Goal: Task Accomplishment & Management: Manage account settings

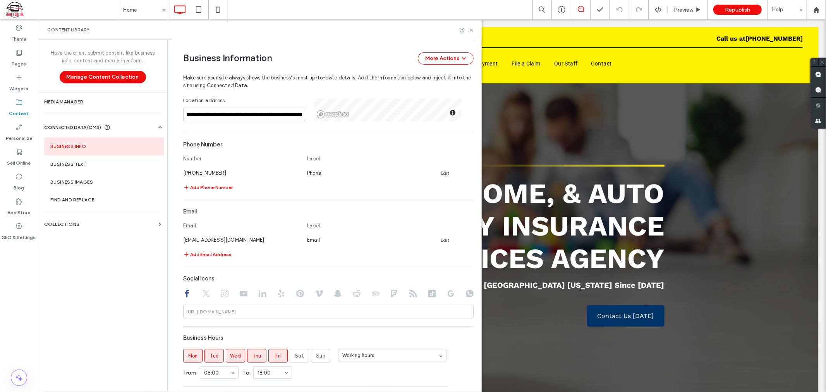
scroll to position [352, 0]
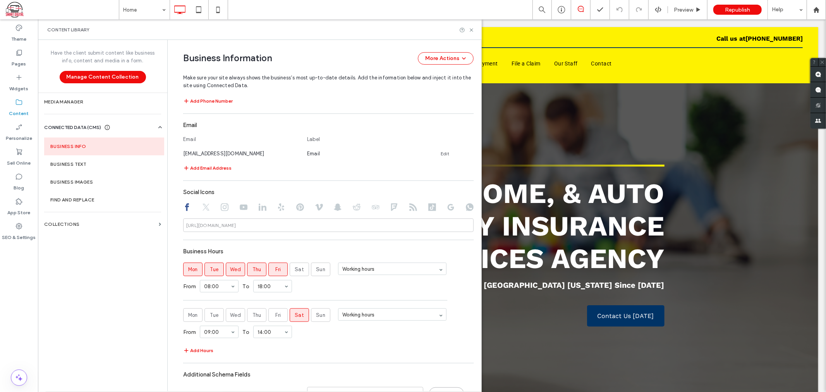
click at [198, 229] on div "[URL][DOMAIN_NAME]" at bounding box center [211, 225] width 50 height 7
click at [240, 225] on input at bounding box center [328, 225] width 290 height 14
paste input "**********"
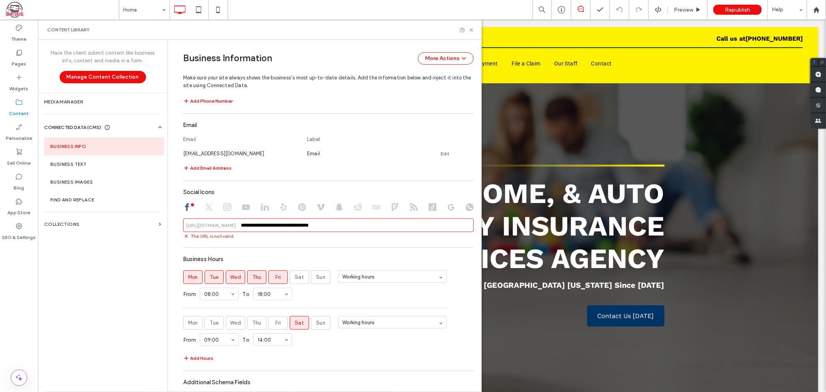
drag, startPoint x: 303, startPoint y: 227, endPoint x: 236, endPoint y: 229, distance: 67.1
click at [236, 229] on div "**********" at bounding box center [328, 225] width 290 height 14
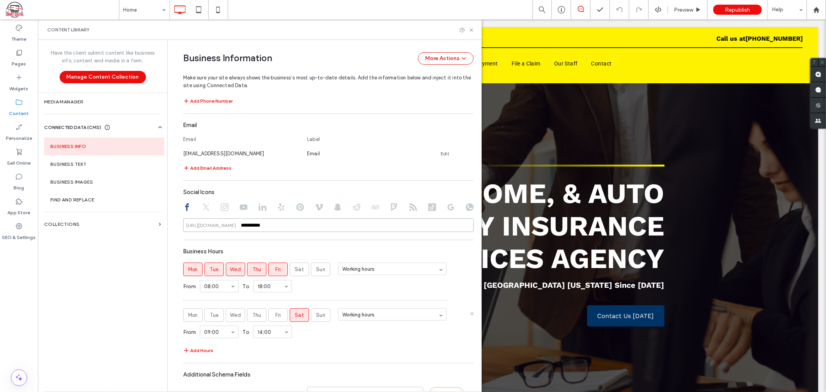
type input "**********"
click at [443, 342] on div "From 09:00 To 14:00" at bounding box center [328, 332] width 290 height 20
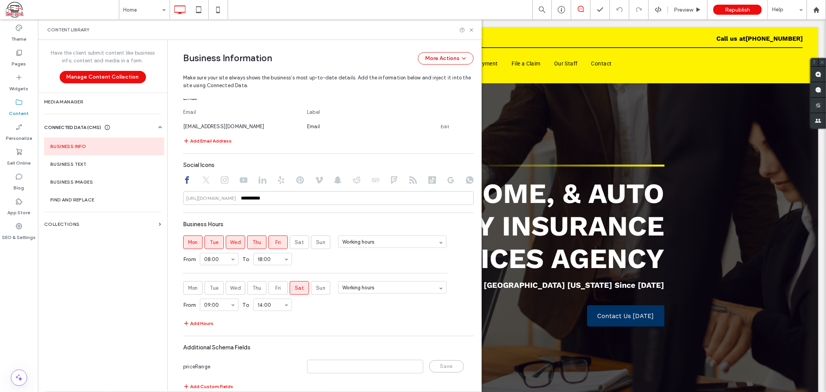
scroll to position [394, 0]
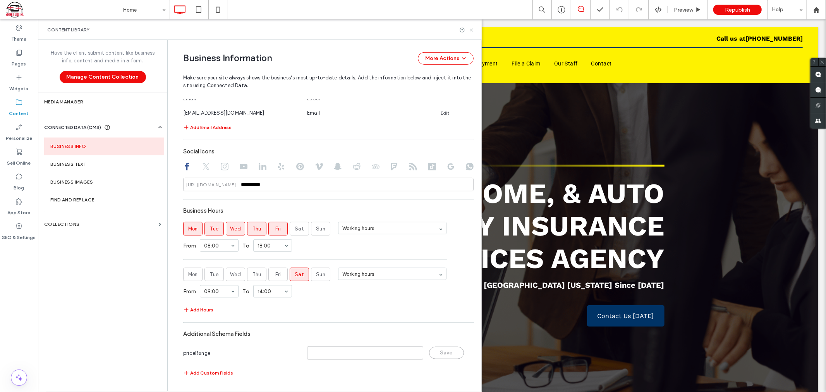
click at [472, 27] on icon at bounding box center [472, 30] width 6 height 6
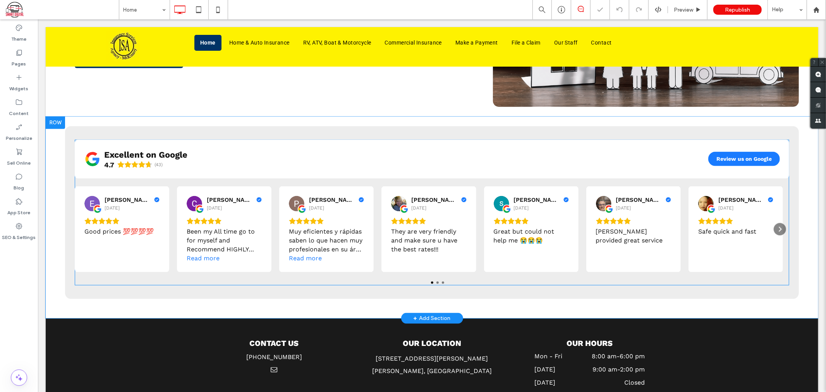
scroll to position [861, 0]
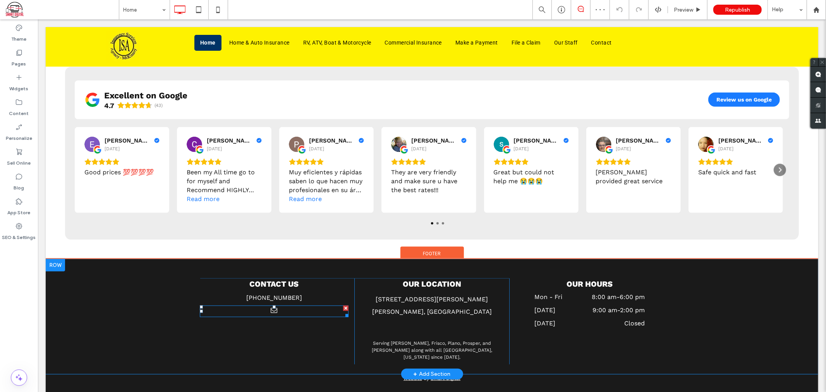
click at [290, 313] on div at bounding box center [273, 311] width 149 height 12
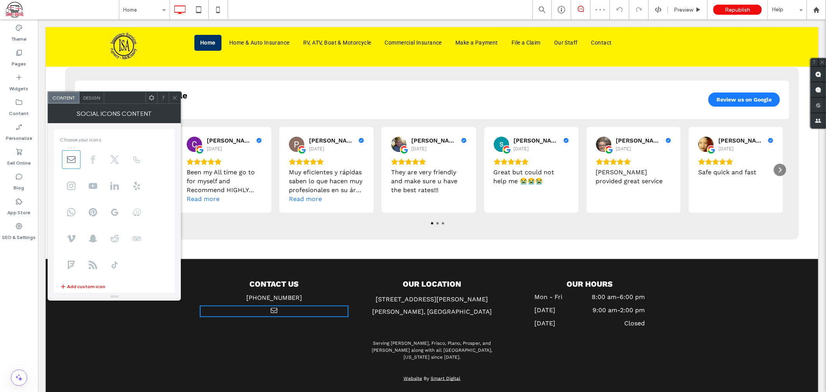
click at [95, 160] on icon at bounding box center [93, 159] width 9 height 9
click at [174, 100] on icon at bounding box center [175, 98] width 6 height 6
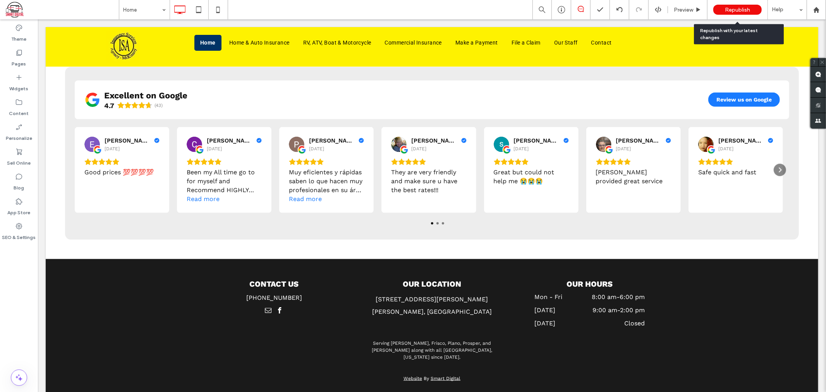
click at [746, 8] on span "Republish" at bounding box center [737, 10] width 25 height 7
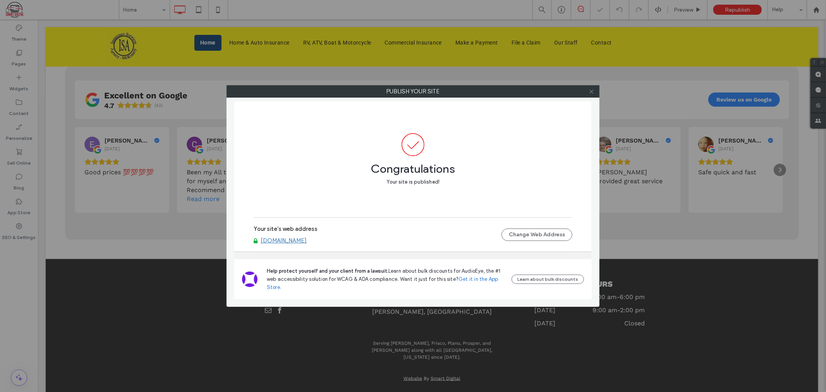
click at [591, 89] on icon at bounding box center [592, 92] width 6 height 6
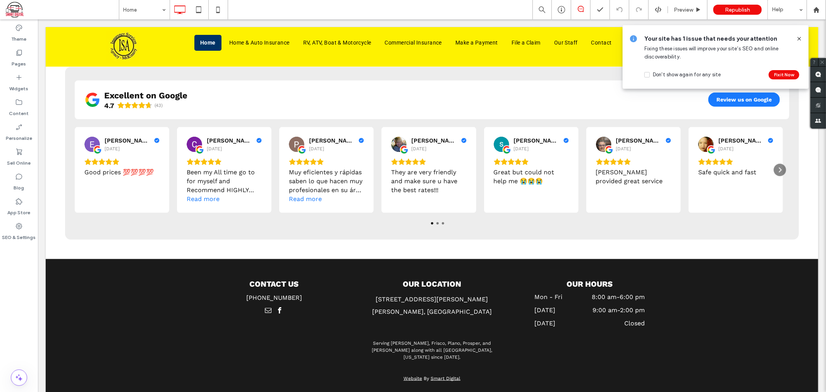
click at [798, 38] on icon at bounding box center [799, 39] width 6 height 6
